Goal: Task Accomplishment & Management: Manage account settings

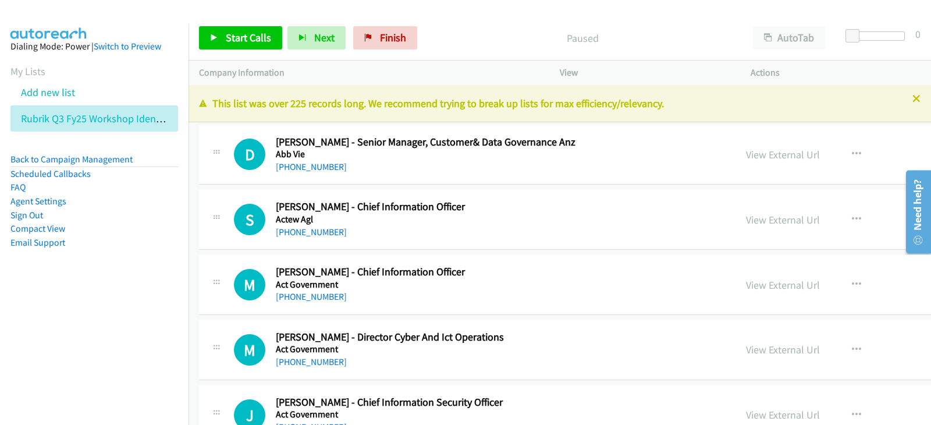
click at [105, 340] on nav "Dialing Mode: Power | Switch to Preview My Lists Add new list Rubrik Q3 Fy25 Wo…" at bounding box center [94, 236] width 189 height 425
click at [384, 48] on link "Finish" at bounding box center [385, 37] width 64 height 23
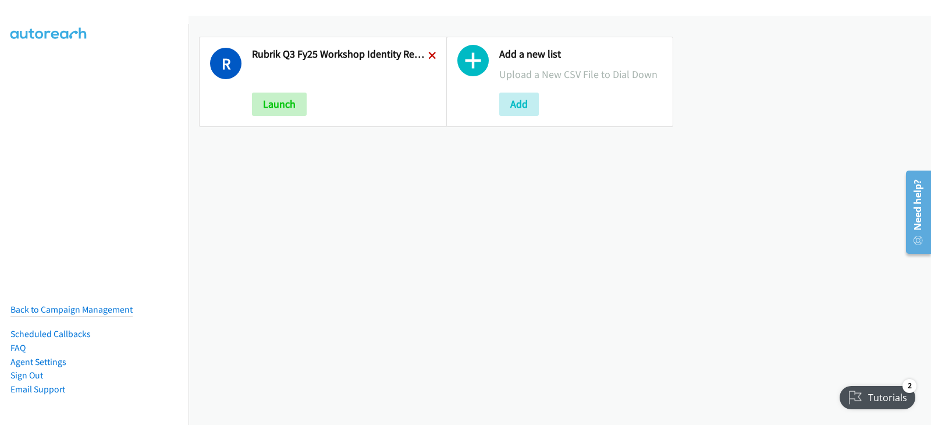
click at [428, 56] on icon at bounding box center [432, 56] width 8 height 8
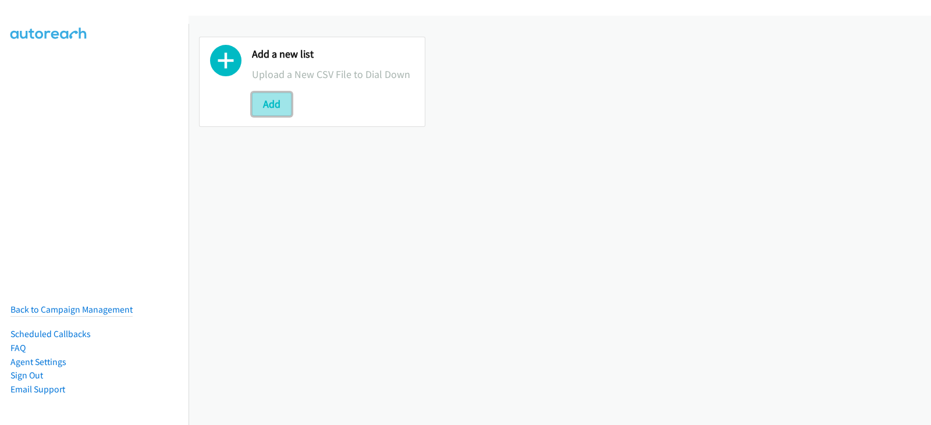
click at [281, 105] on button "Add" at bounding box center [272, 103] width 40 height 23
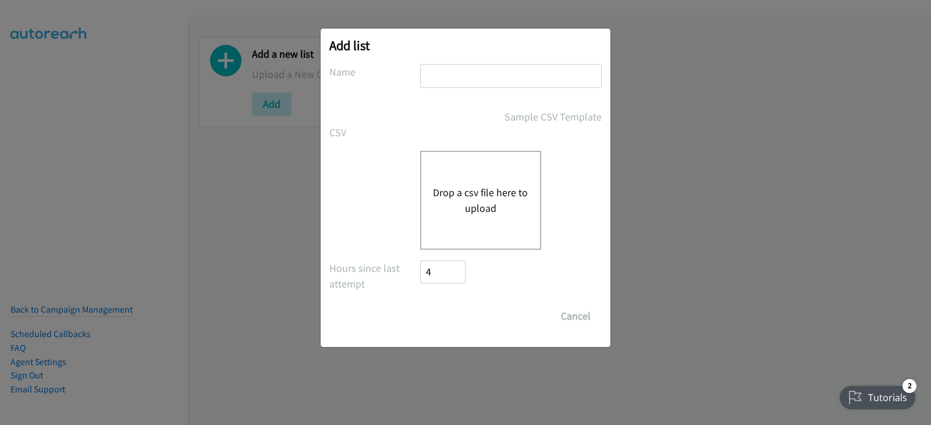
click at [480, 91] on div at bounding box center [510, 81] width 181 height 34
drag, startPoint x: 480, startPoint y: 83, endPoint x: 486, endPoint y: 102, distance: 20.1
click at [480, 83] on input "text" at bounding box center [510, 76] width 181 height 24
type input "Rubrik Q3FY25 Workshop Identity Recovery 1"
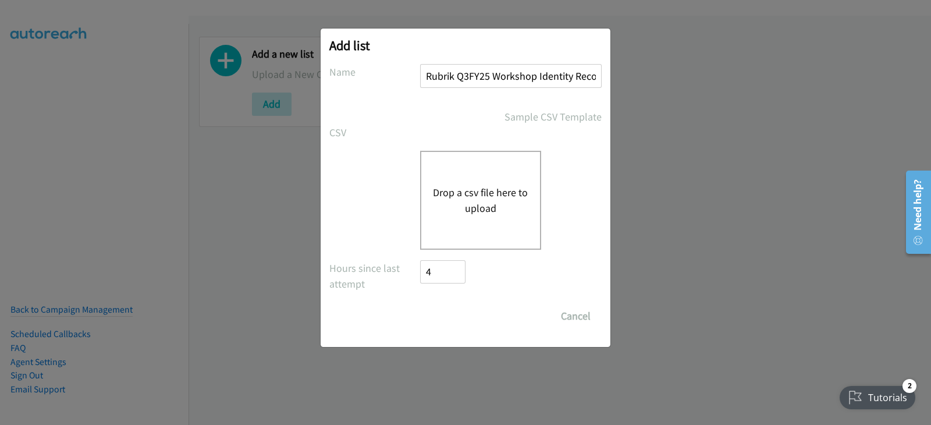
click at [492, 198] on button "Drop a csv file here to upload" at bounding box center [480, 199] width 95 height 31
